Goal: Check status: Check status

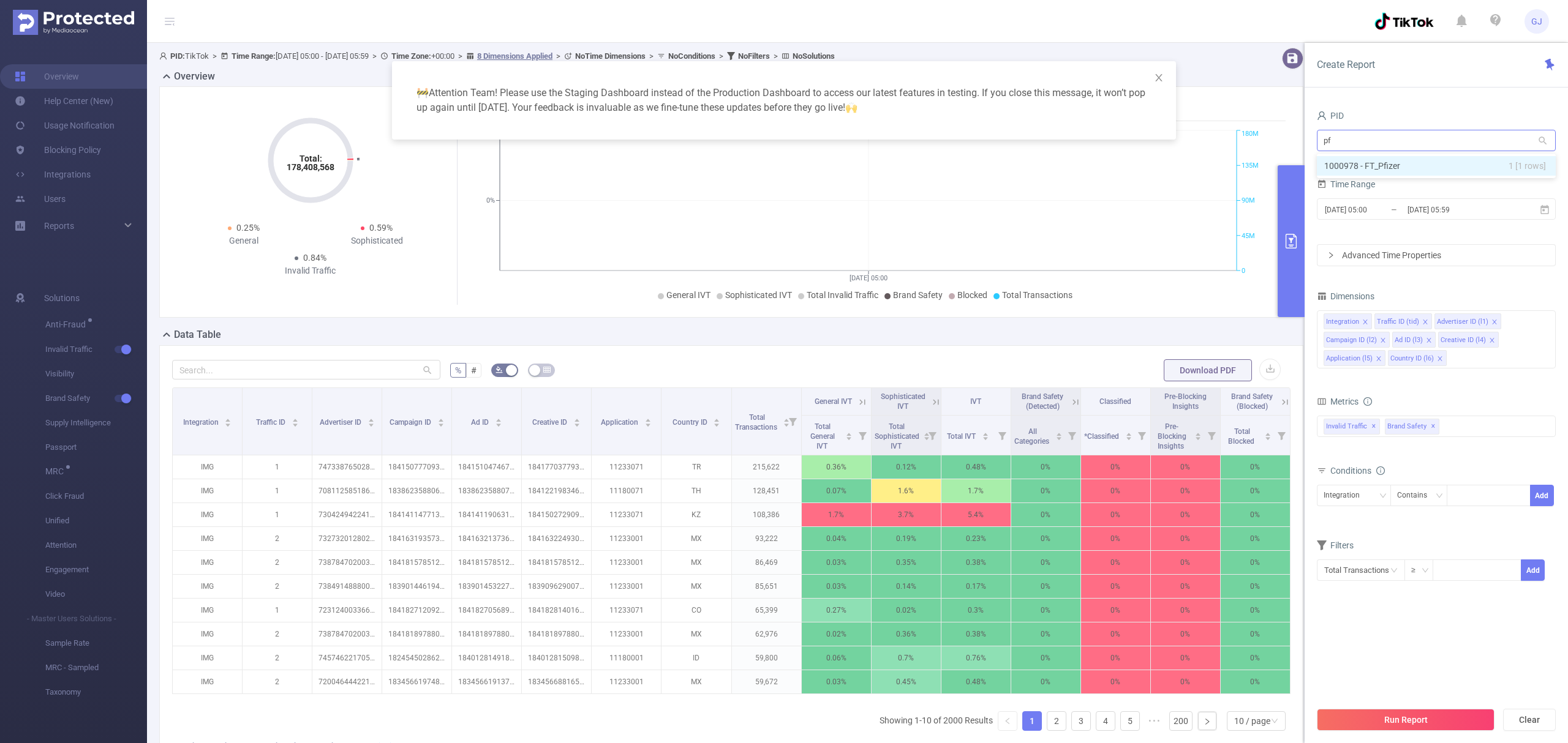
type input "pfi"
click at [1483, 169] on li "1000978 - FT_Pfizer 1 [1 rows]" at bounding box center [1436, 166] width 239 height 19
click at [1392, 204] on input "[DATE] 05:00" at bounding box center [1373, 209] width 99 height 17
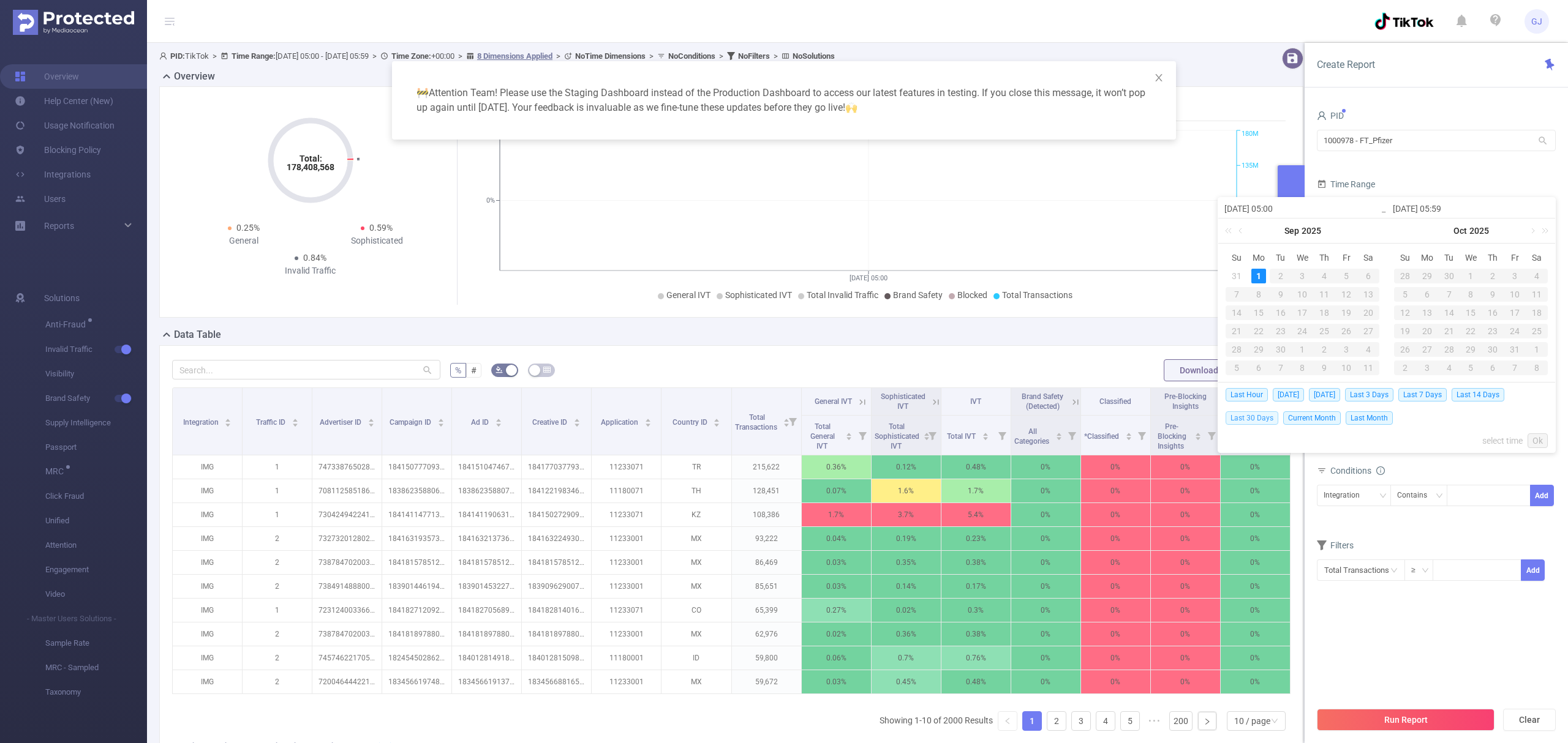
click at [1251, 417] on span "Last 30 Days" at bounding box center [1251, 419] width 53 height 14
type input "[DATE] 00:00"
type input "[DATE] 23:59"
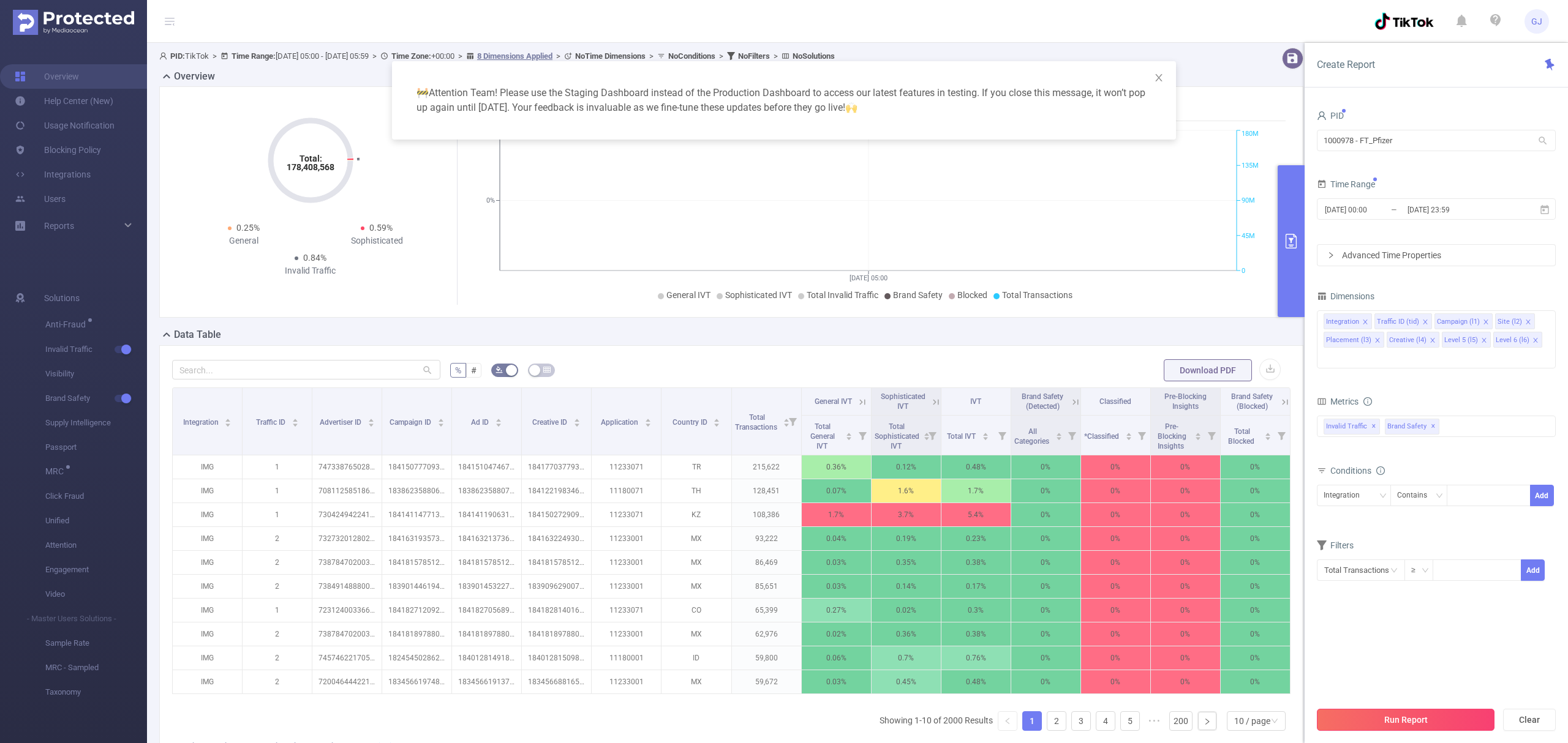
click at [1442, 716] on button "Run Report" at bounding box center [1405, 720] width 177 height 22
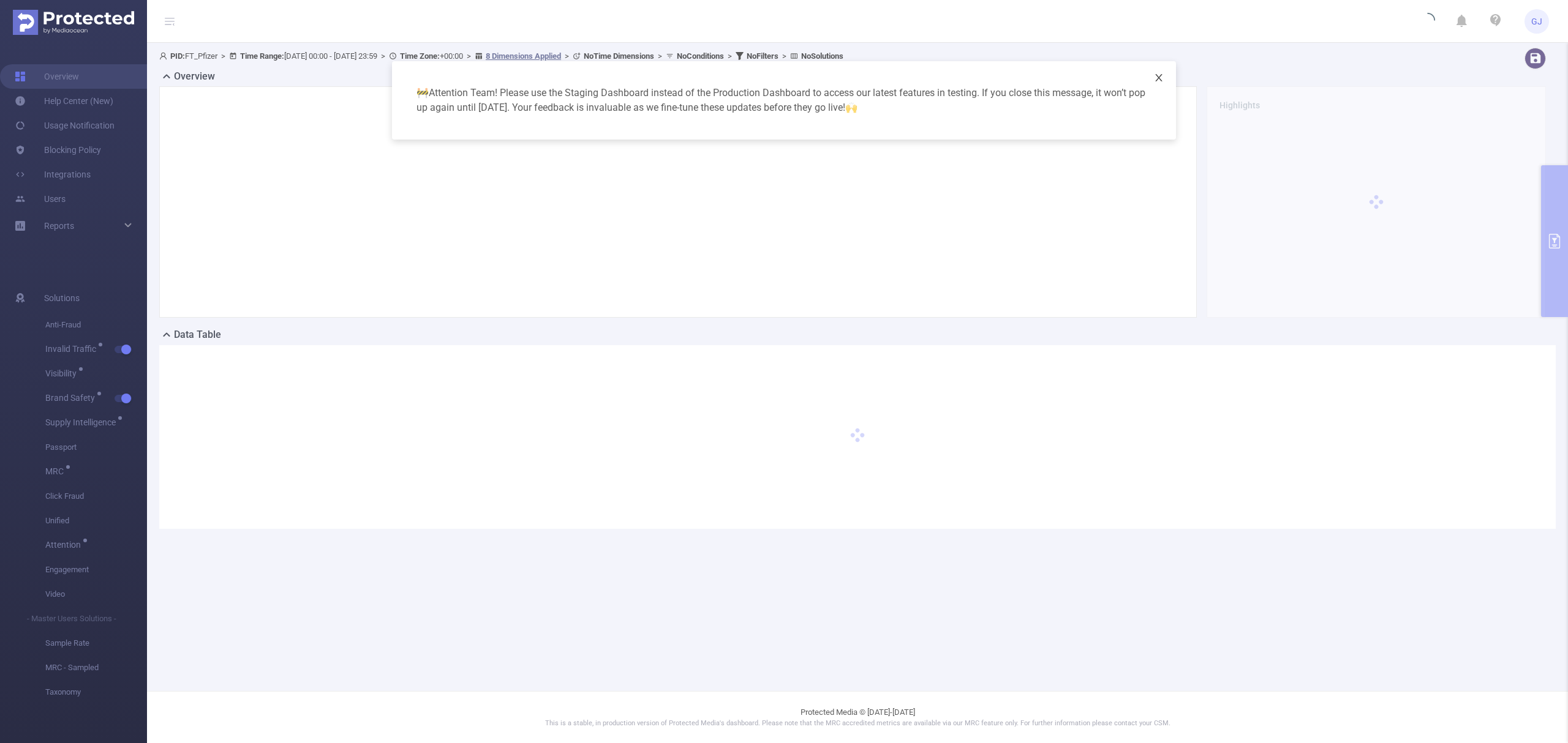
click at [1164, 82] on span "Close" at bounding box center [1158, 78] width 34 height 34
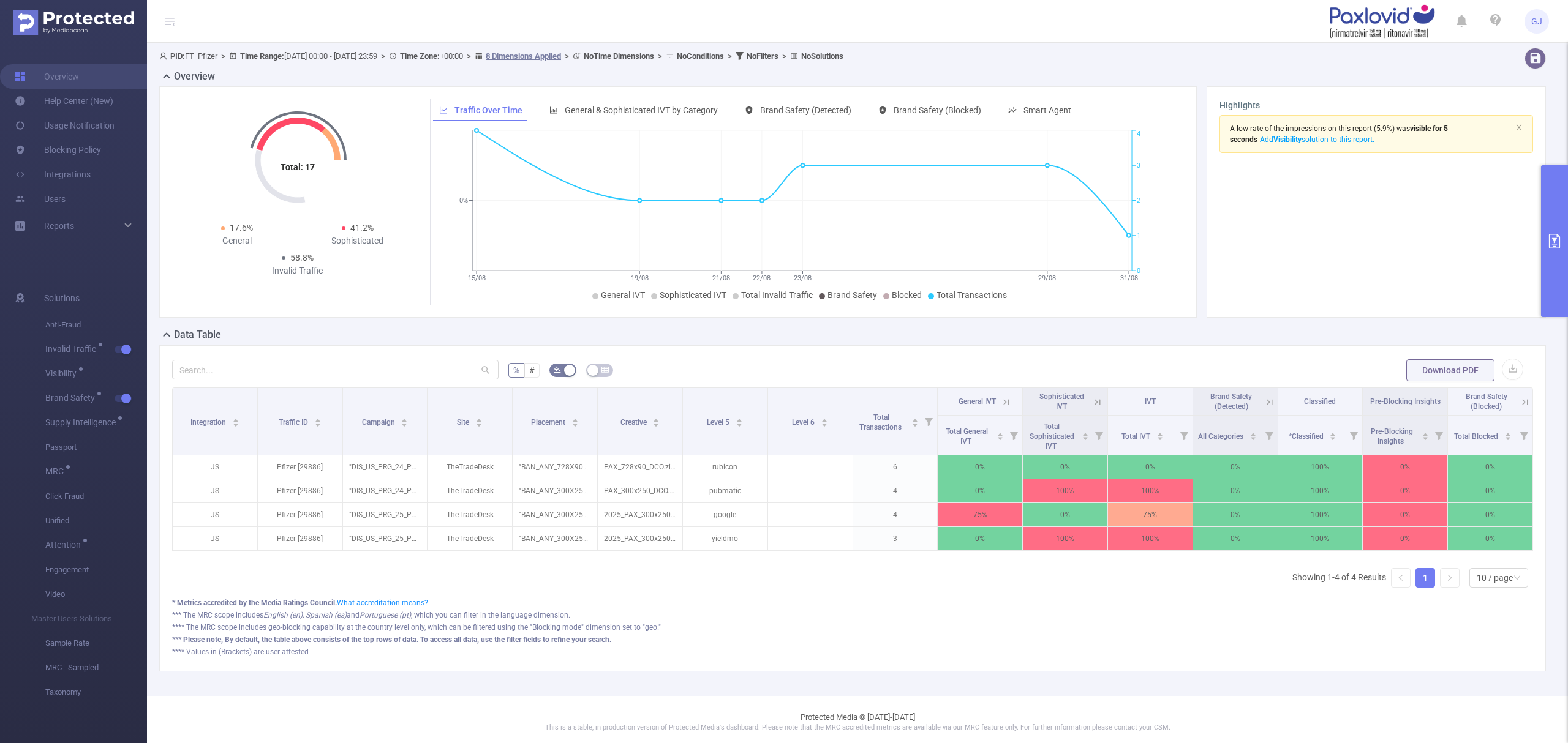
click at [1561, 215] on button "primary" at bounding box center [1554, 241] width 27 height 152
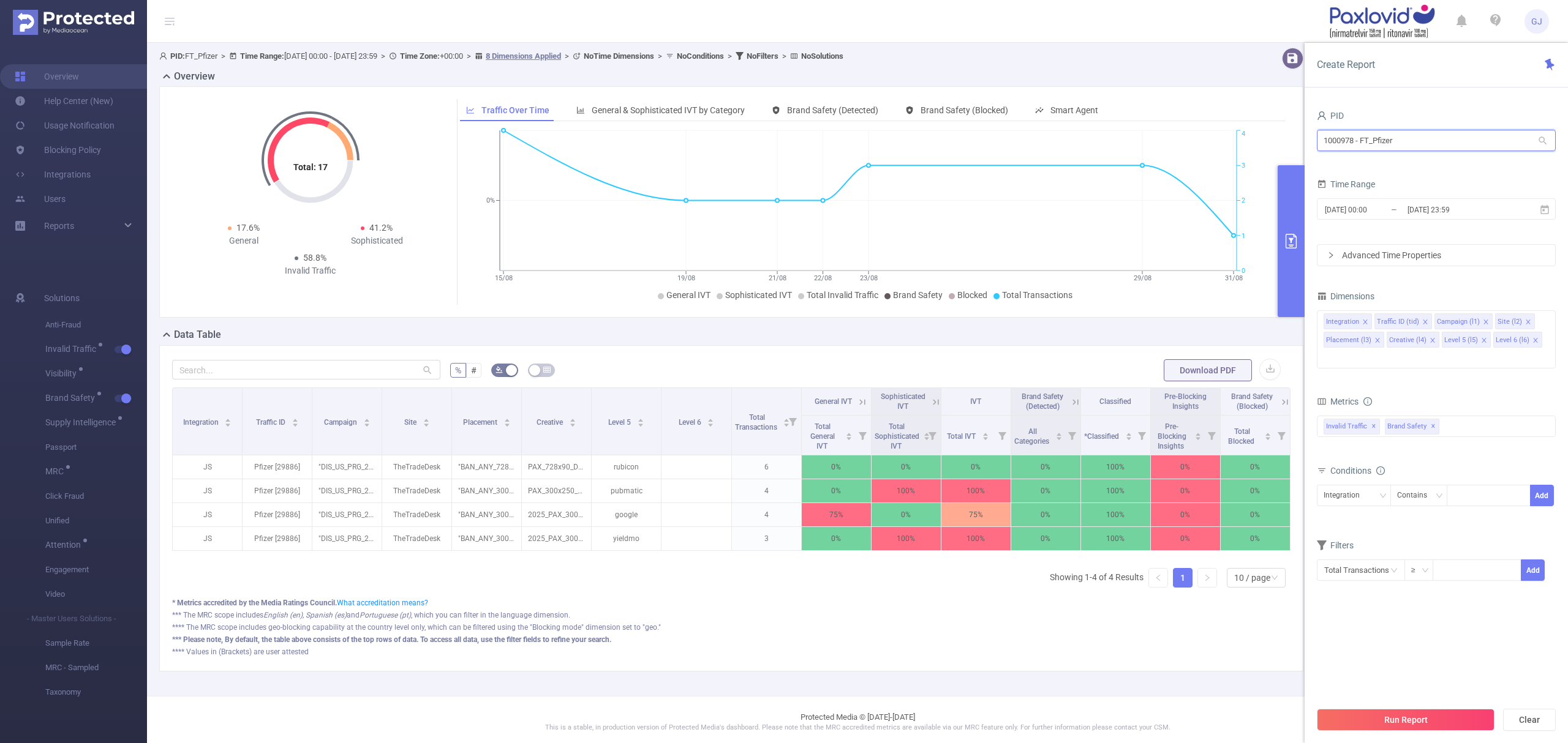
click at [1388, 132] on input "1000978 - FT_Pfizer" at bounding box center [1436, 140] width 239 height 21
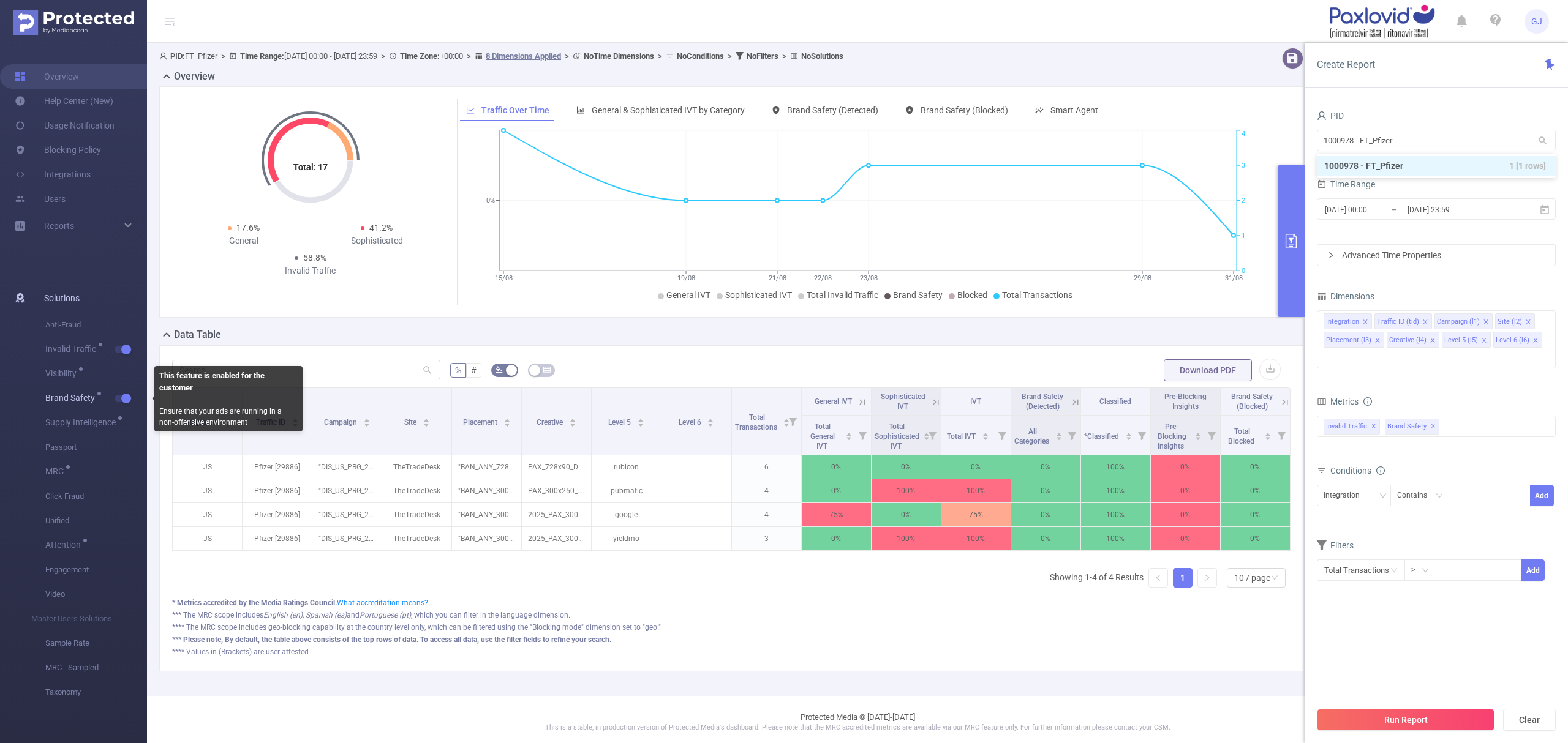
click at [125, 401] on button "button" at bounding box center [124, 399] width 18 height 8
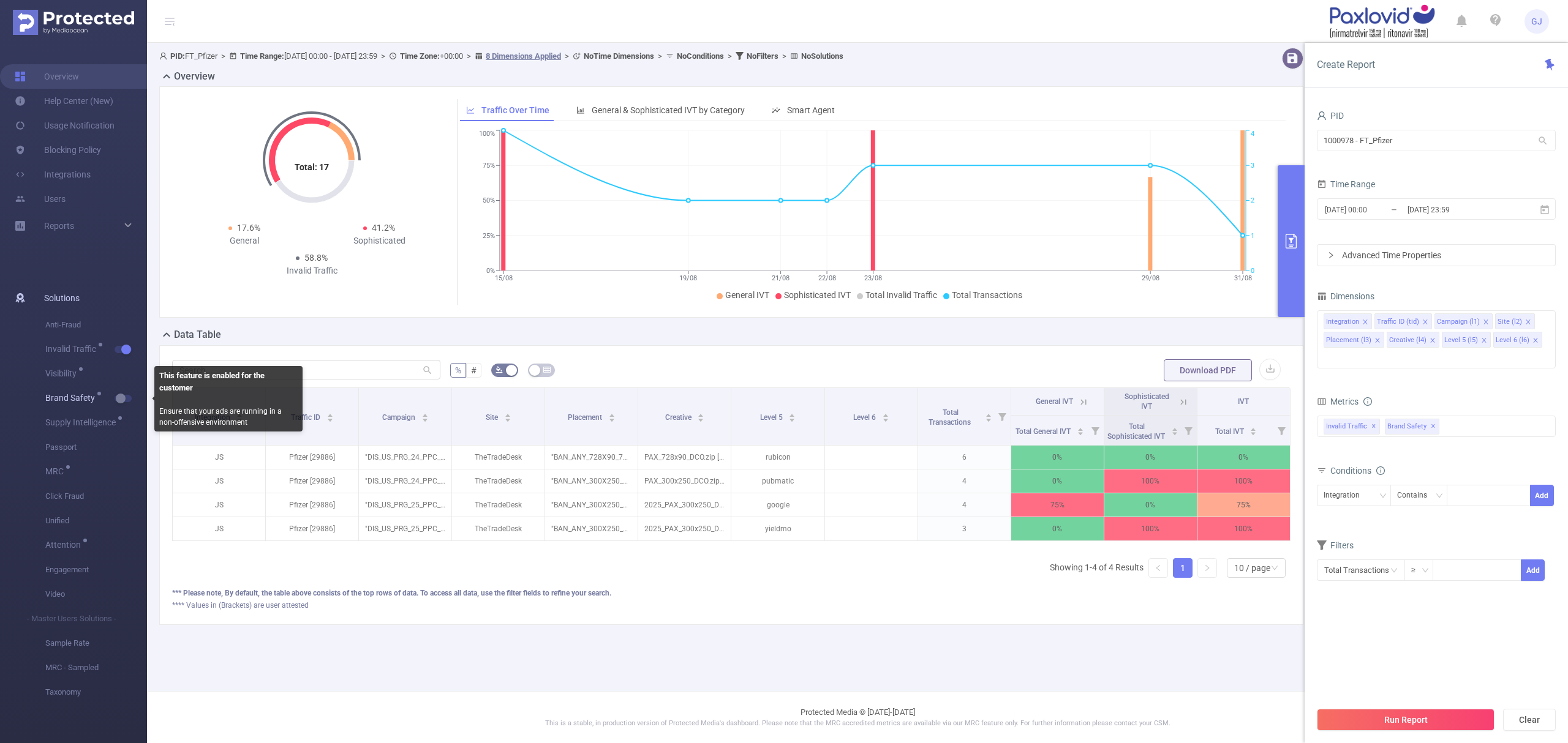
click at [123, 404] on span "Brand Safety" at bounding box center [96, 398] width 101 height 24
click at [124, 402] on span "Brand Safety" at bounding box center [96, 398] width 101 height 24
click at [124, 395] on button "button" at bounding box center [124, 399] width 18 height 8
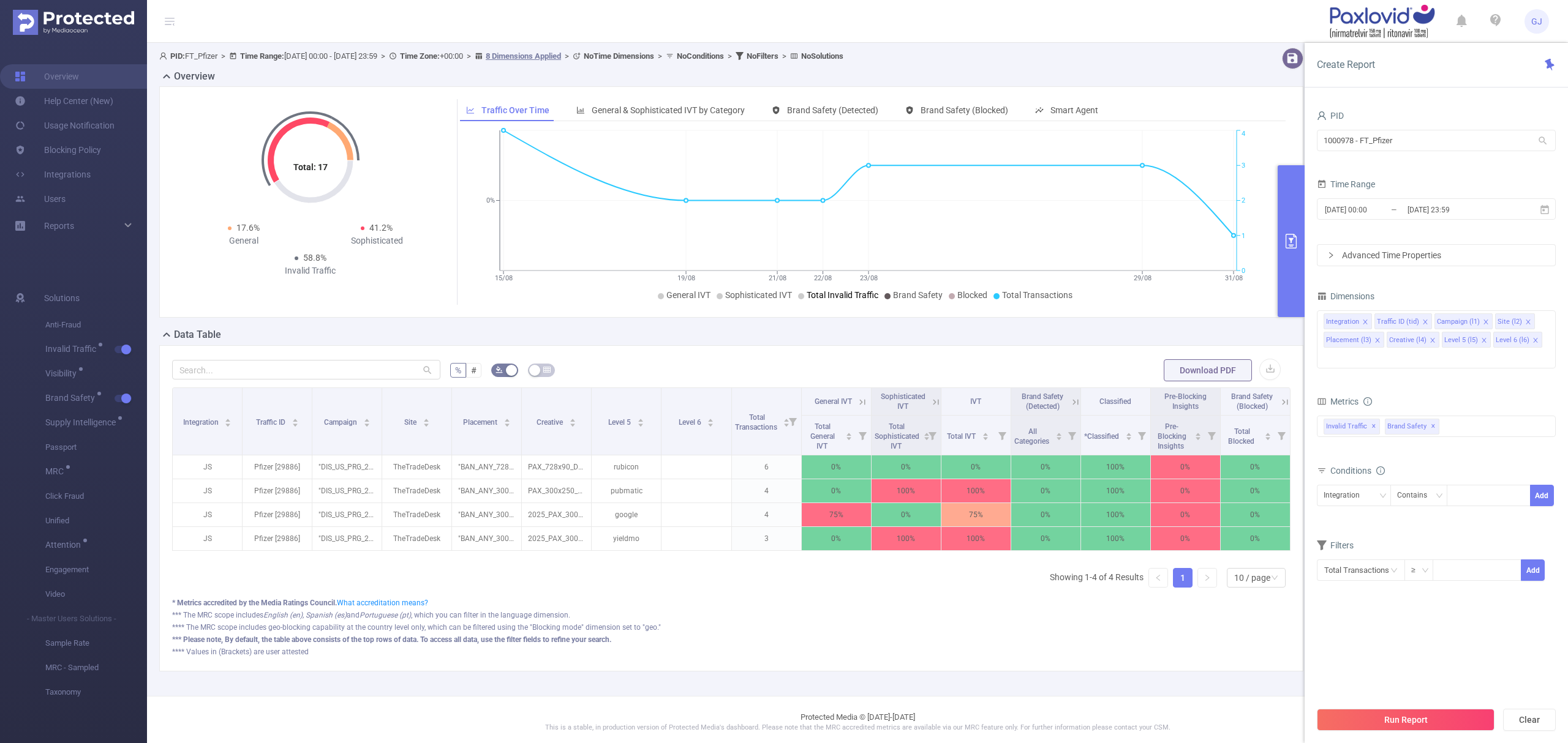
click at [798, 291] on li "Total Invalid Traffic" at bounding box center [838, 295] width 80 height 13
click at [798, 292] on li "Total Invalid Traffic" at bounding box center [838, 295] width 80 height 13
click at [748, 296] on span "Sophisticated IVT" at bounding box center [758, 295] width 67 height 10
click at [684, 296] on span "General IVT" at bounding box center [688, 295] width 44 height 10
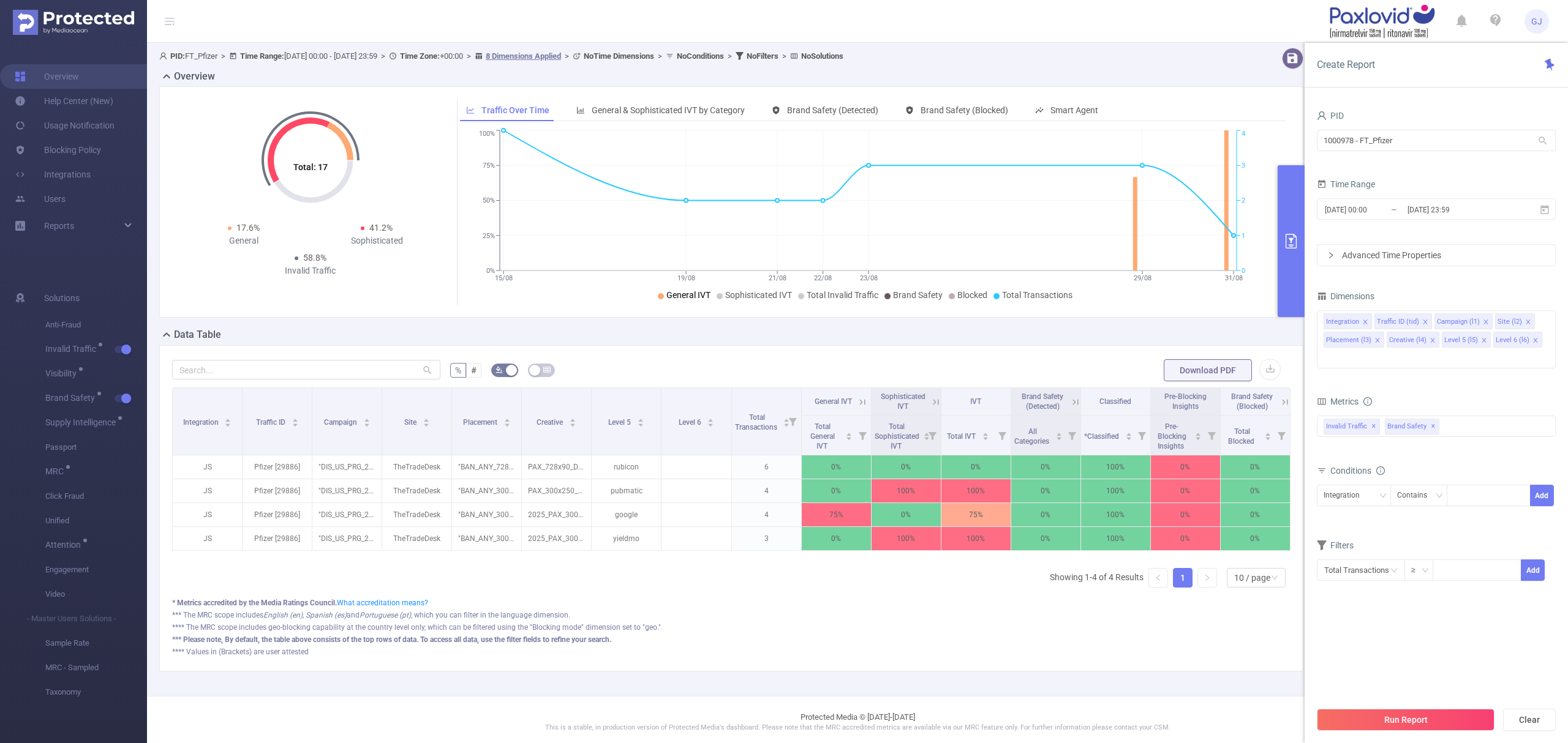
click at [684, 295] on span "General IVT" at bounding box center [688, 295] width 44 height 10
click at [1025, 303] on icon "15/08 19/08 21/08 22/08 23/08 29/08 31/08 0% 0 1 2 3 4" at bounding box center [868, 216] width 816 height 177
click at [962, 294] on span "Blocked" at bounding box center [972, 295] width 30 height 10
click at [909, 286] on icon "15/08 19/08 21/08 22/08 23/08 29/08 31/08 0% 0 1 2 3 4" at bounding box center [868, 216] width 816 height 177
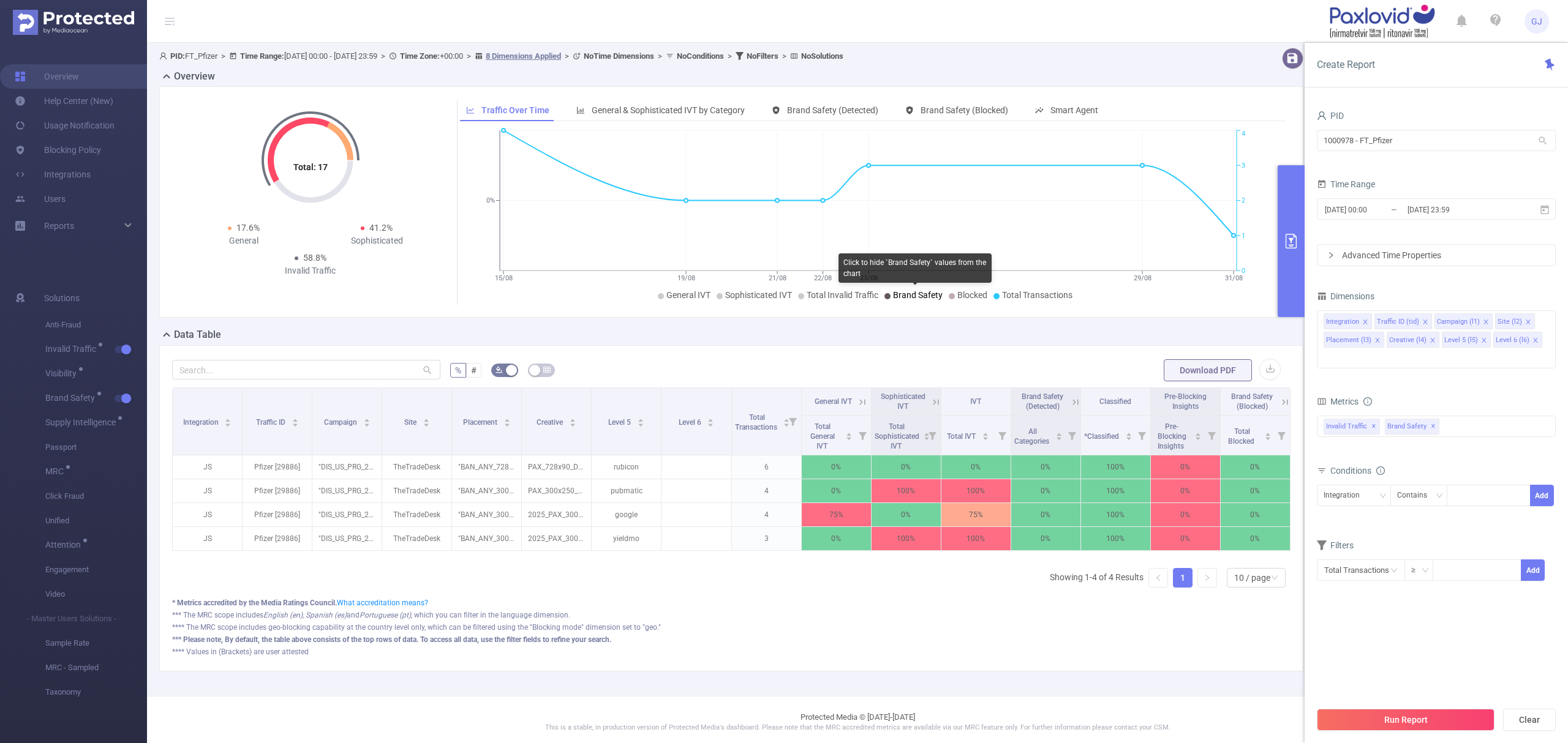
click at [886, 295] on icon at bounding box center [887, 296] width 6 height 6
click at [1059, 327] on div "Total: 17 Total: 17 17.6% General 41.2% Sophisticated 58.8% Invalid Traffic Tra…" at bounding box center [730, 207] width 1154 height 241
click at [1456, 146] on input "1000978 - FT_Pfizer" at bounding box center [1436, 140] width 239 height 21
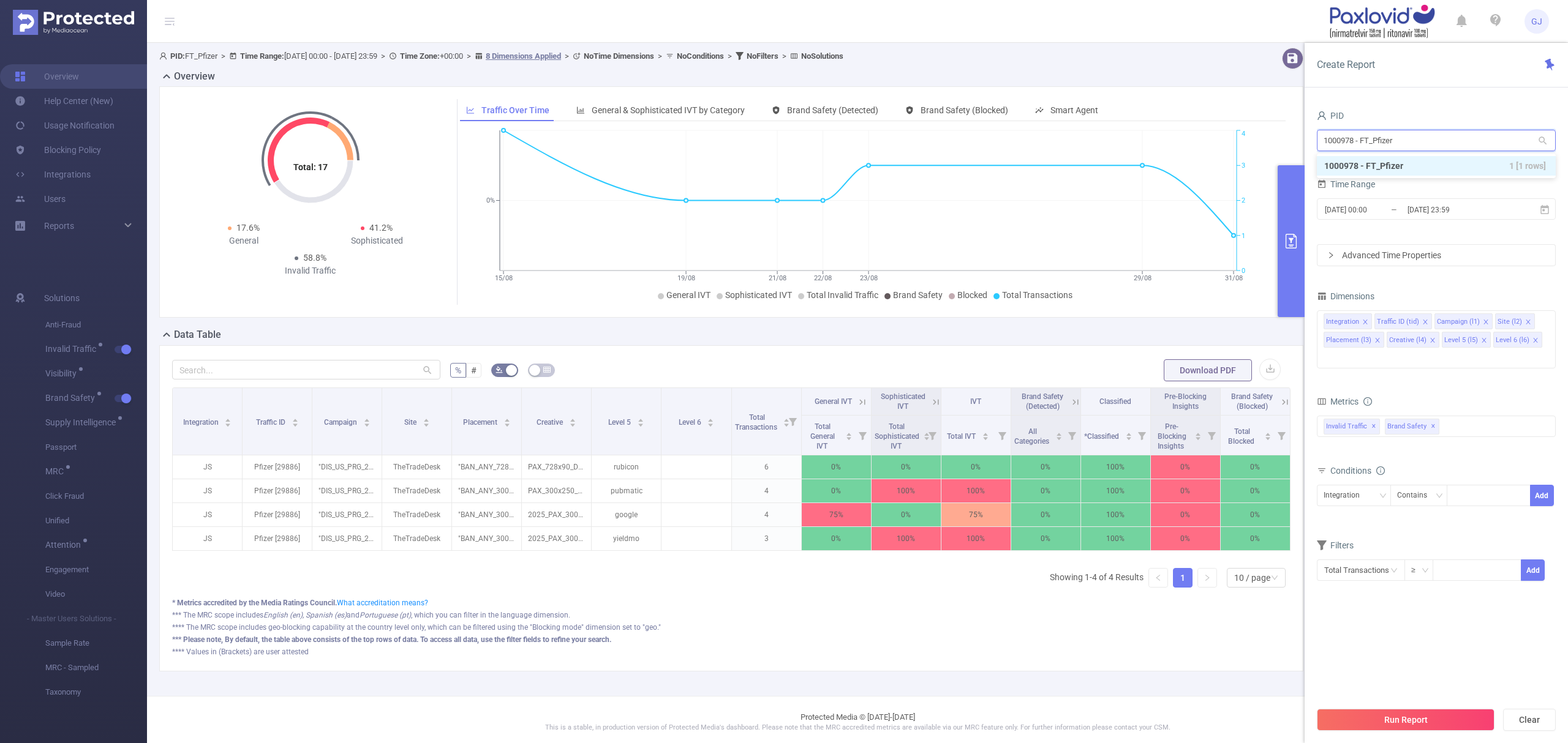
click at [1456, 146] on input "1000978 - FT_Pfizer" at bounding box center [1436, 140] width 239 height 21
click at [1382, 135] on input "tra" at bounding box center [1436, 140] width 239 height 21
click at [1381, 135] on input "tra" at bounding box center [1436, 140] width 239 height 21
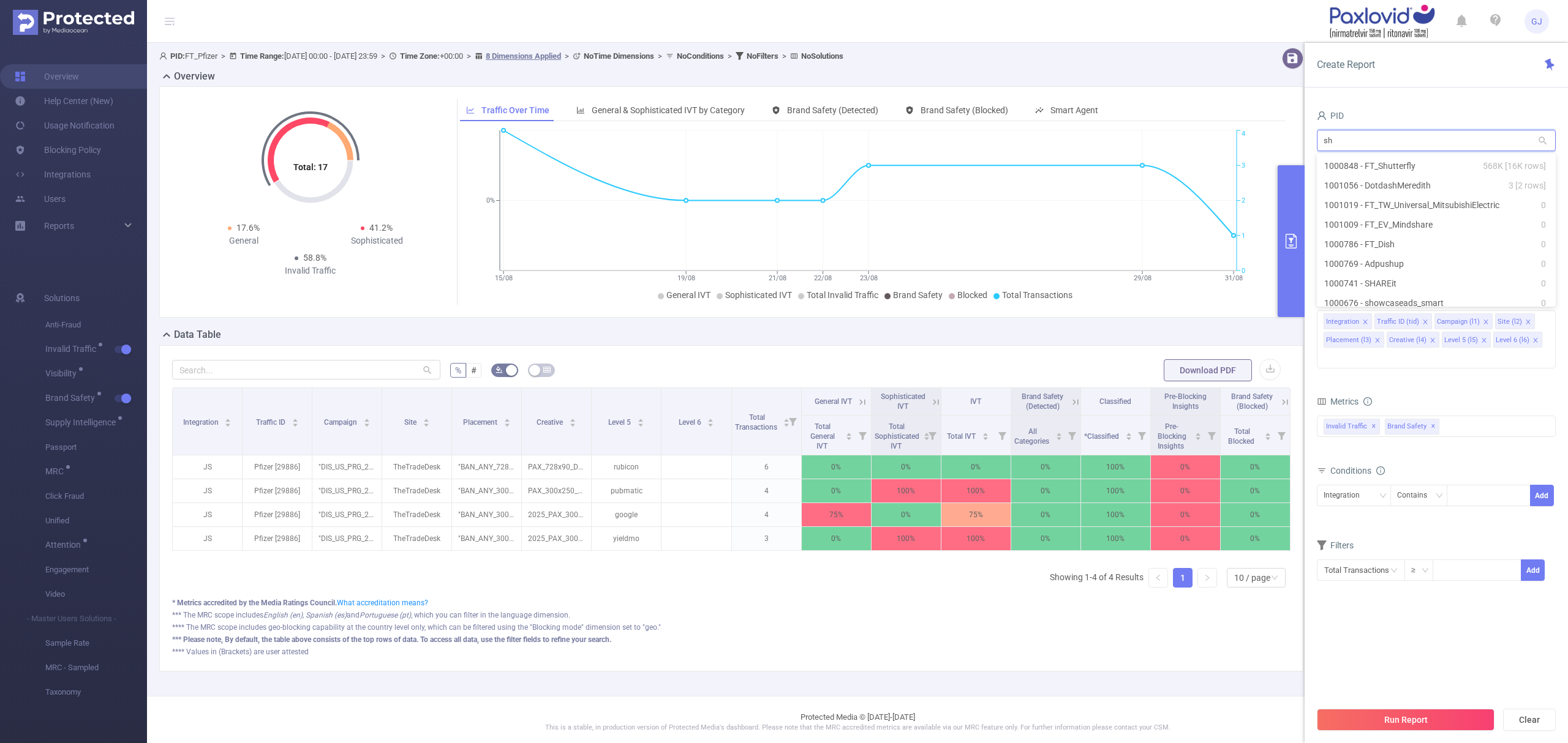
type input "sh"
click at [1362, 147] on input "sh" at bounding box center [1436, 140] width 239 height 21
click at [1371, 163] on li "1000848 - FT_Shutterfly 568K [16K rows]" at bounding box center [1436, 166] width 239 height 19
drag, startPoint x: 1431, startPoint y: 139, endPoint x: 1342, endPoint y: 143, distance: 89.1
click at [1342, 143] on input "1000848 - FT_Shutterfly" at bounding box center [1436, 140] width 239 height 21
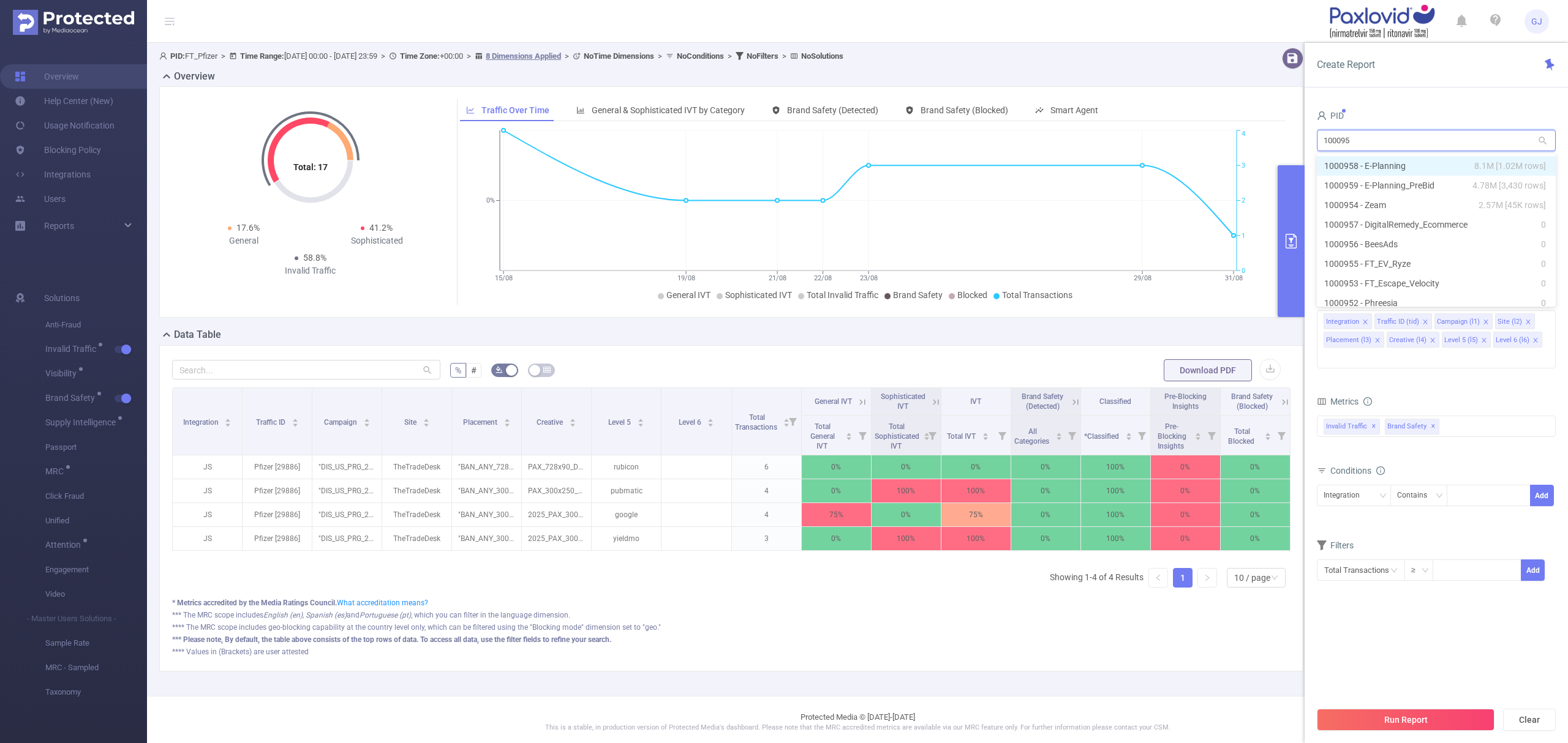
type input "1000955"
click at [1497, 163] on li "1000955 - FT_EV_Ryze 0" at bounding box center [1436, 166] width 239 height 19
click at [1455, 725] on button "Run Report" at bounding box center [1405, 720] width 177 height 22
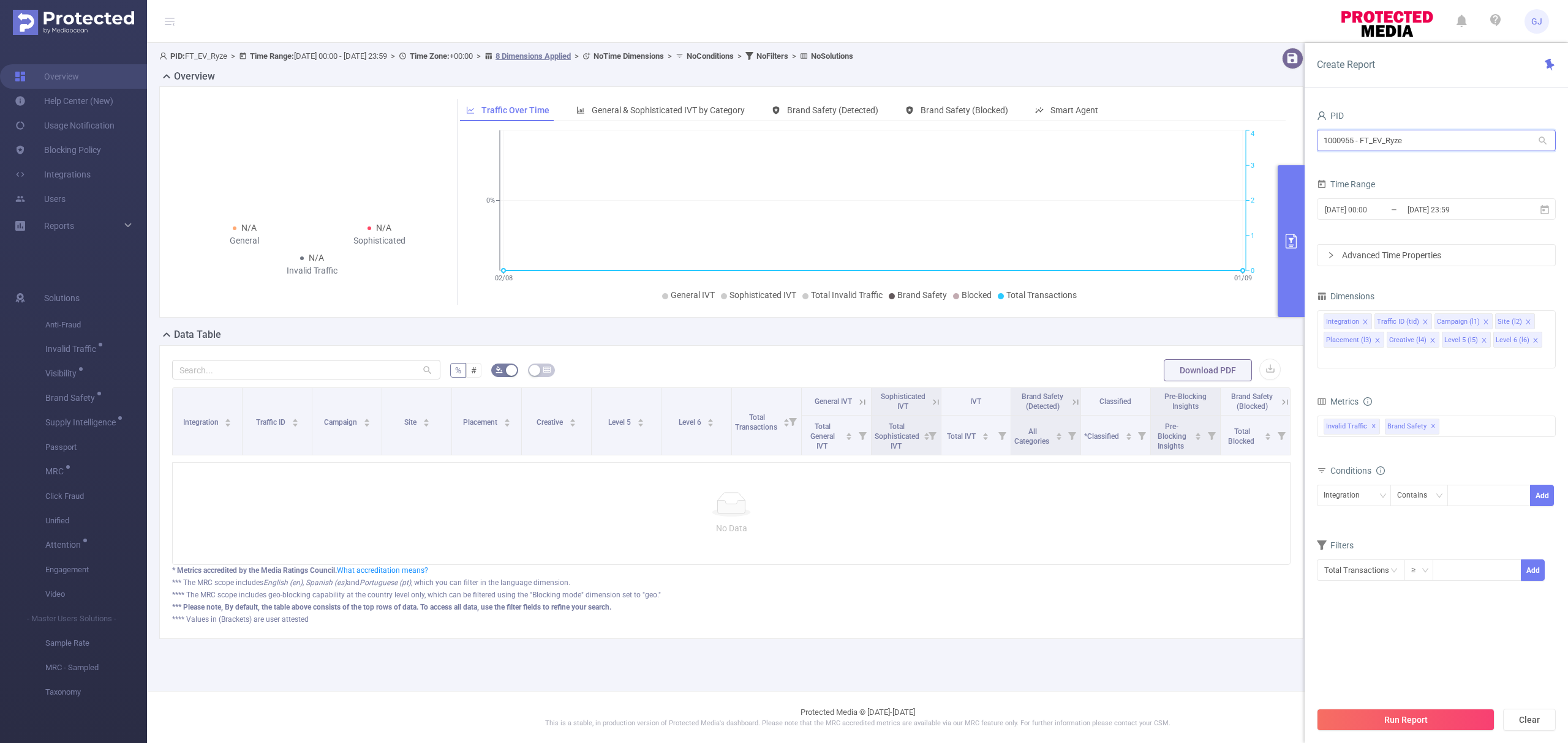
click at [1424, 143] on input "1000955 - FT_EV_Ryze" at bounding box center [1436, 140] width 239 height 21
type input "altai"
